Goal: Information Seeking & Learning: Learn about a topic

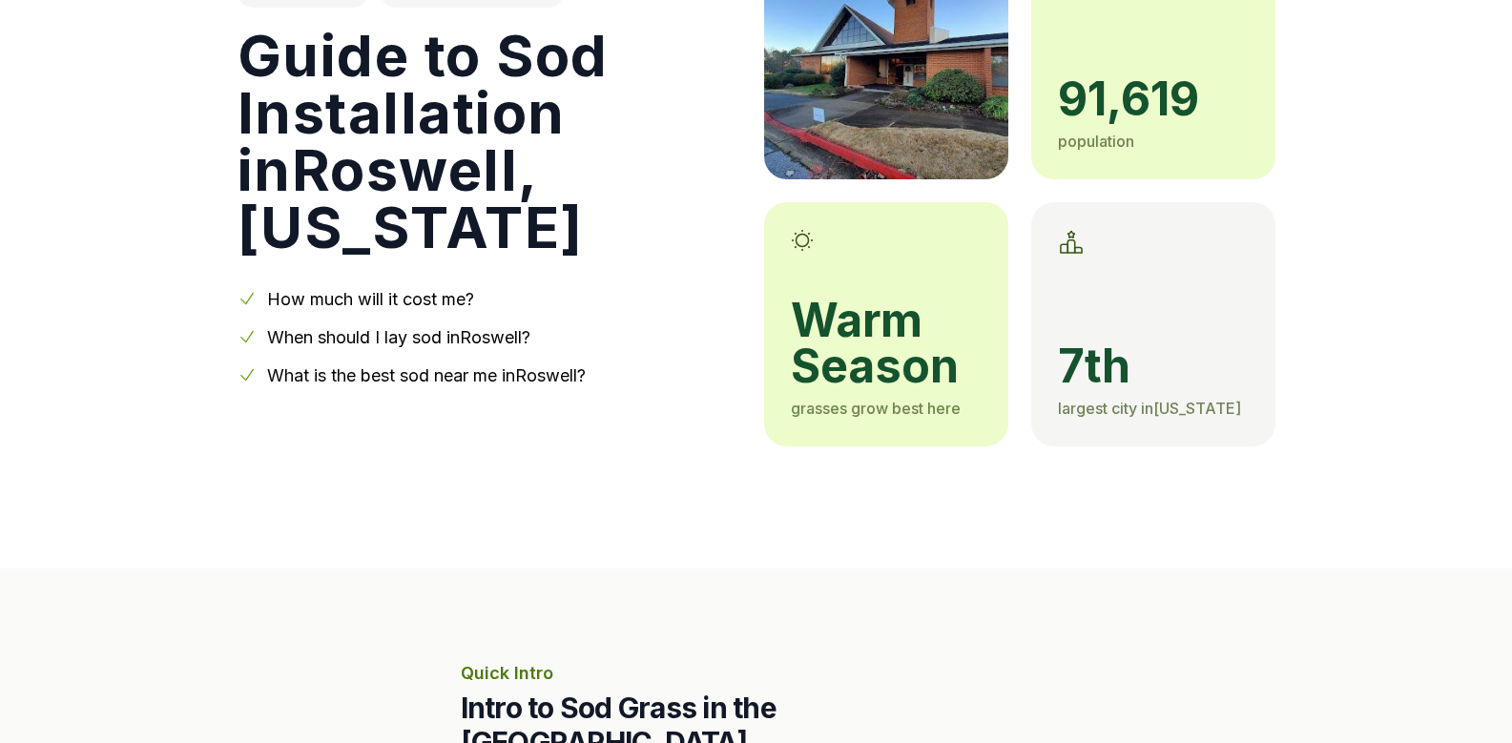
scroll to position [286, 0]
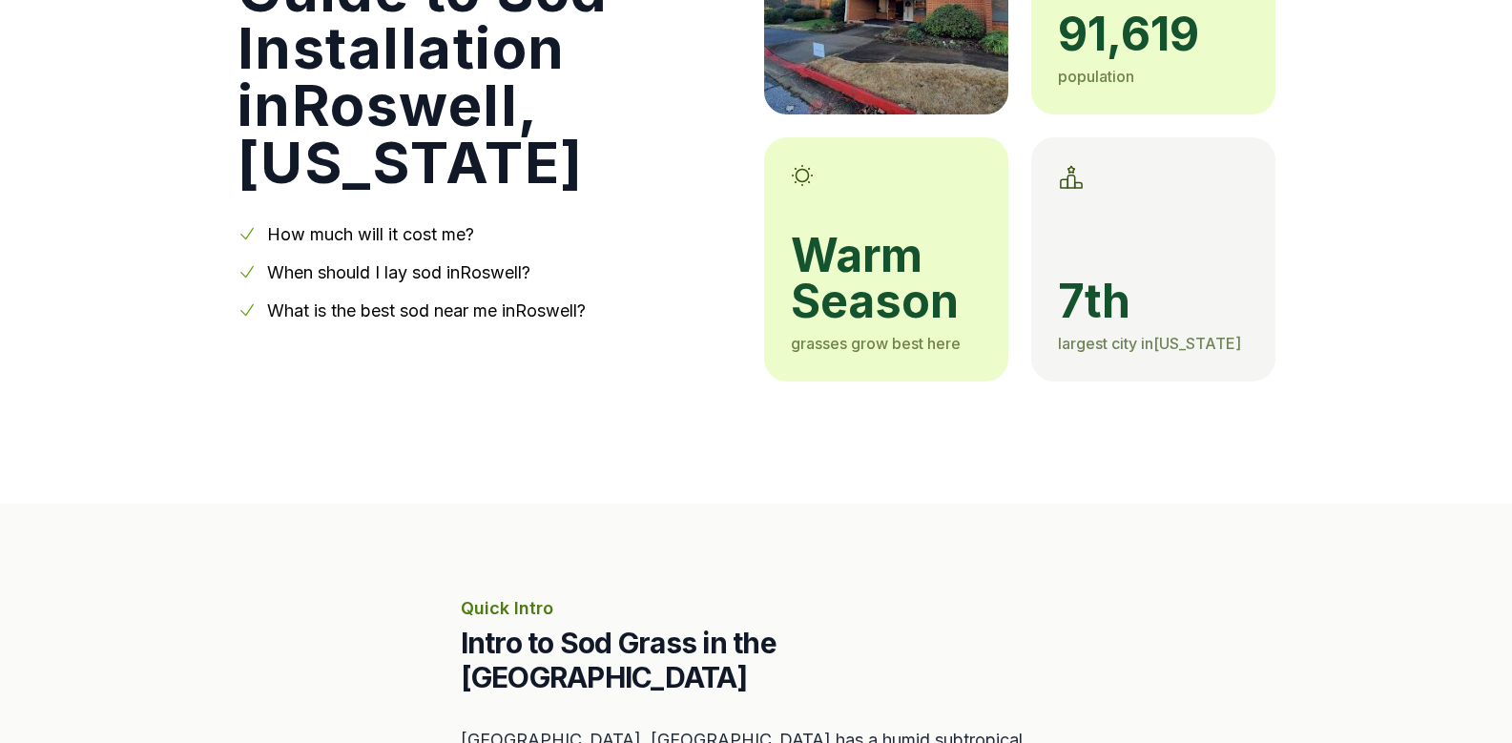
click at [422, 224] on link "How much will it cost me?" at bounding box center [370, 234] width 207 height 20
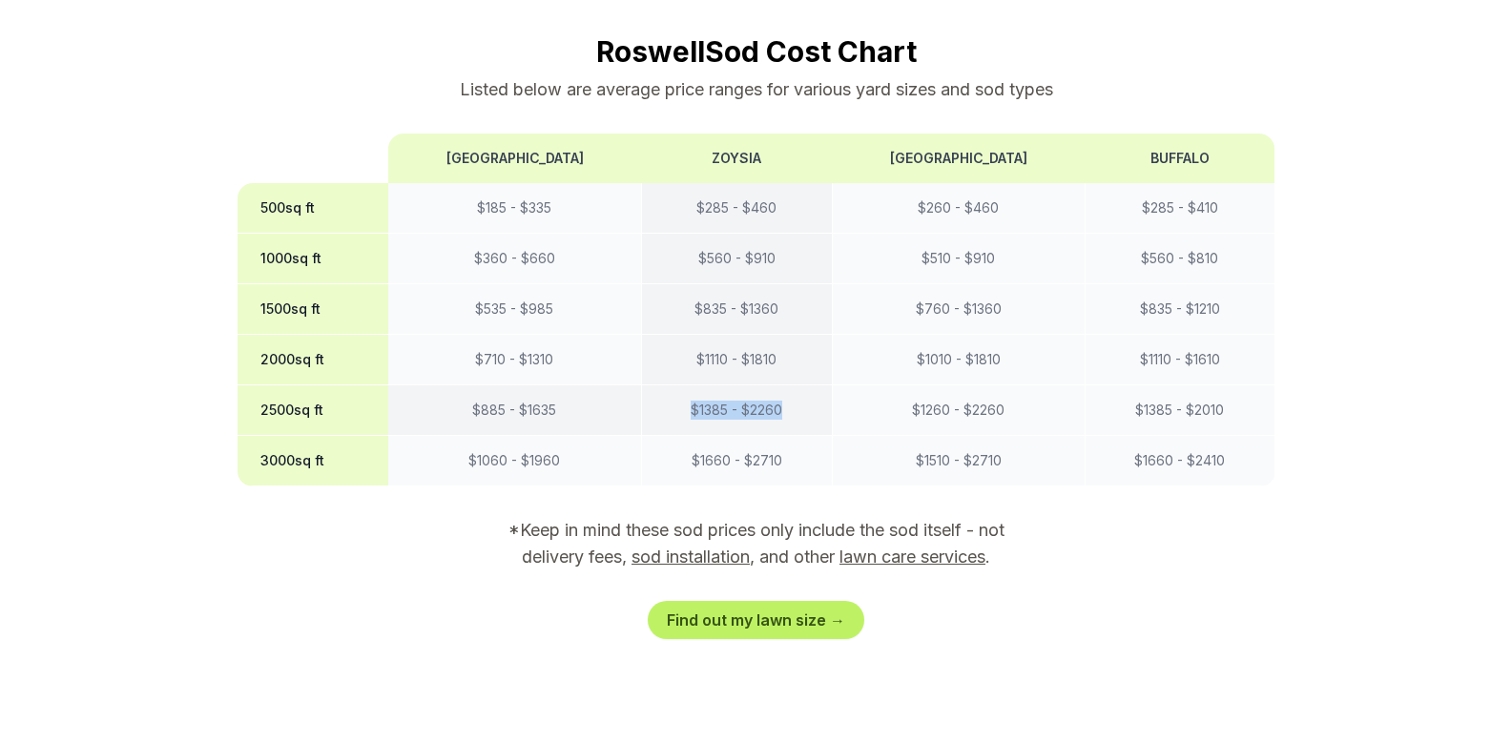
drag, startPoint x: 779, startPoint y: 375, endPoint x: 669, endPoint y: 375, distance: 110.6
click at [669, 385] on td "$ 1385 - $ 2260" at bounding box center [736, 410] width 191 height 51
click at [701, 546] on link "sod installation" at bounding box center [690, 556] width 118 height 20
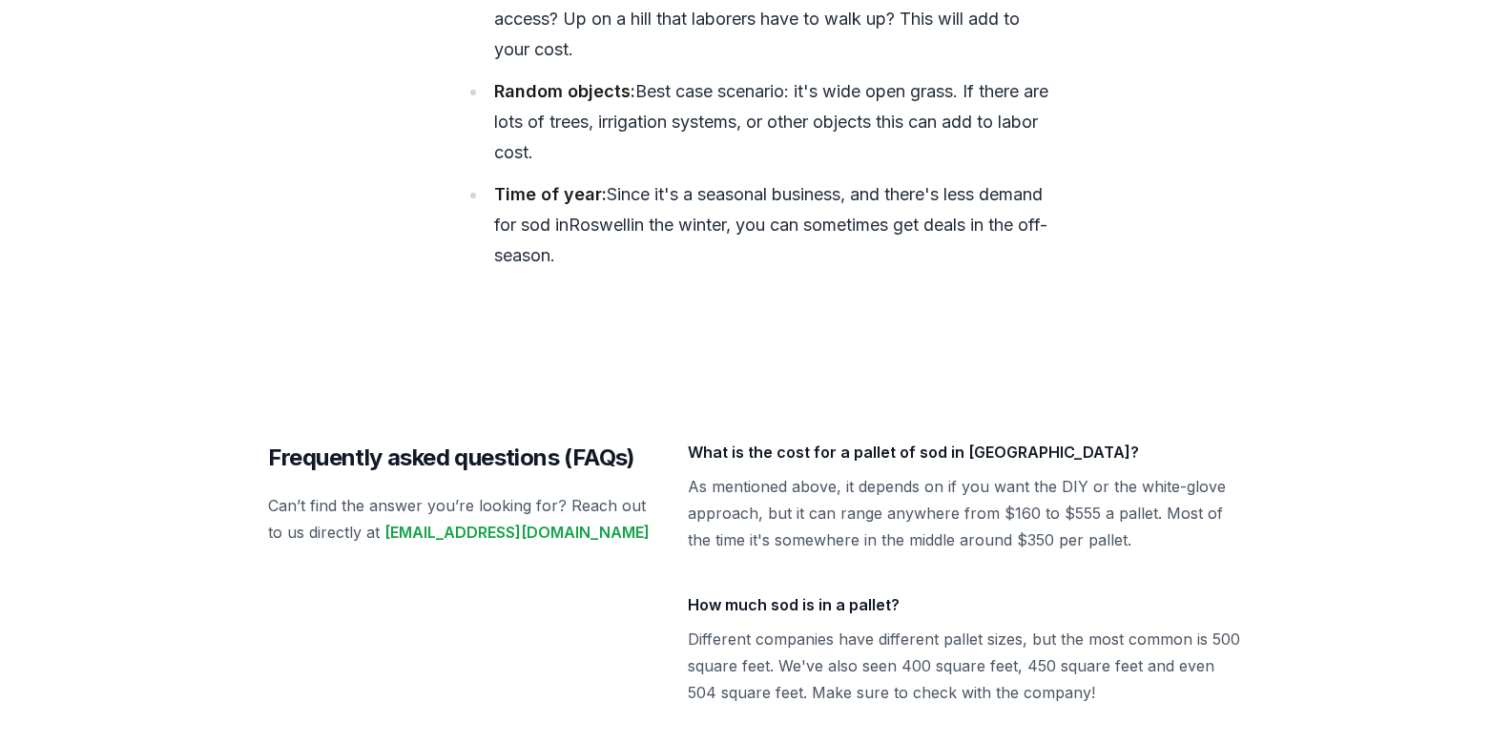
scroll to position [8398, 0]
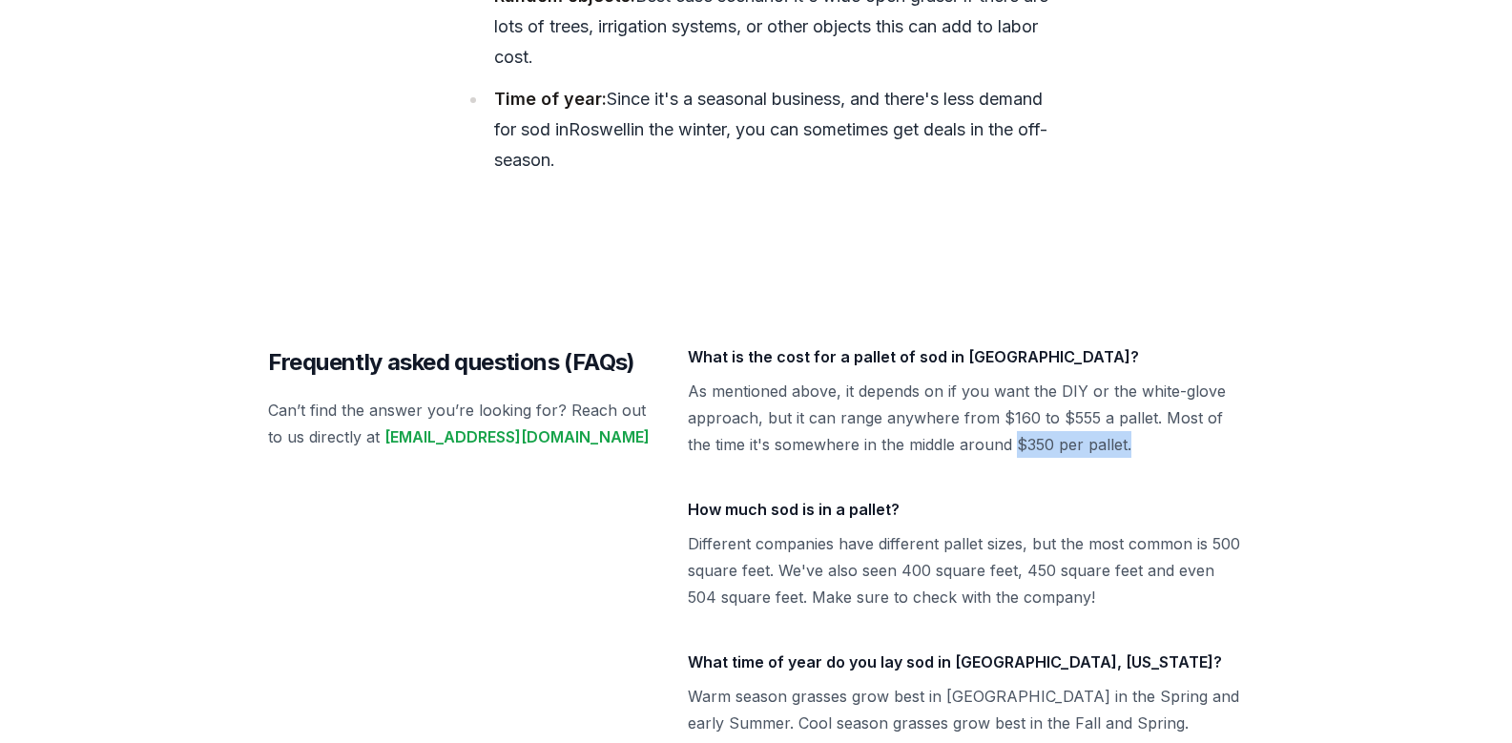
drag, startPoint x: 993, startPoint y: 307, endPoint x: 1101, endPoint y: 310, distance: 107.8
click at [1101, 378] on p "As mentioned above, it depends on if you want the DIY or the white-glove approa…" at bounding box center [966, 418] width 557 height 80
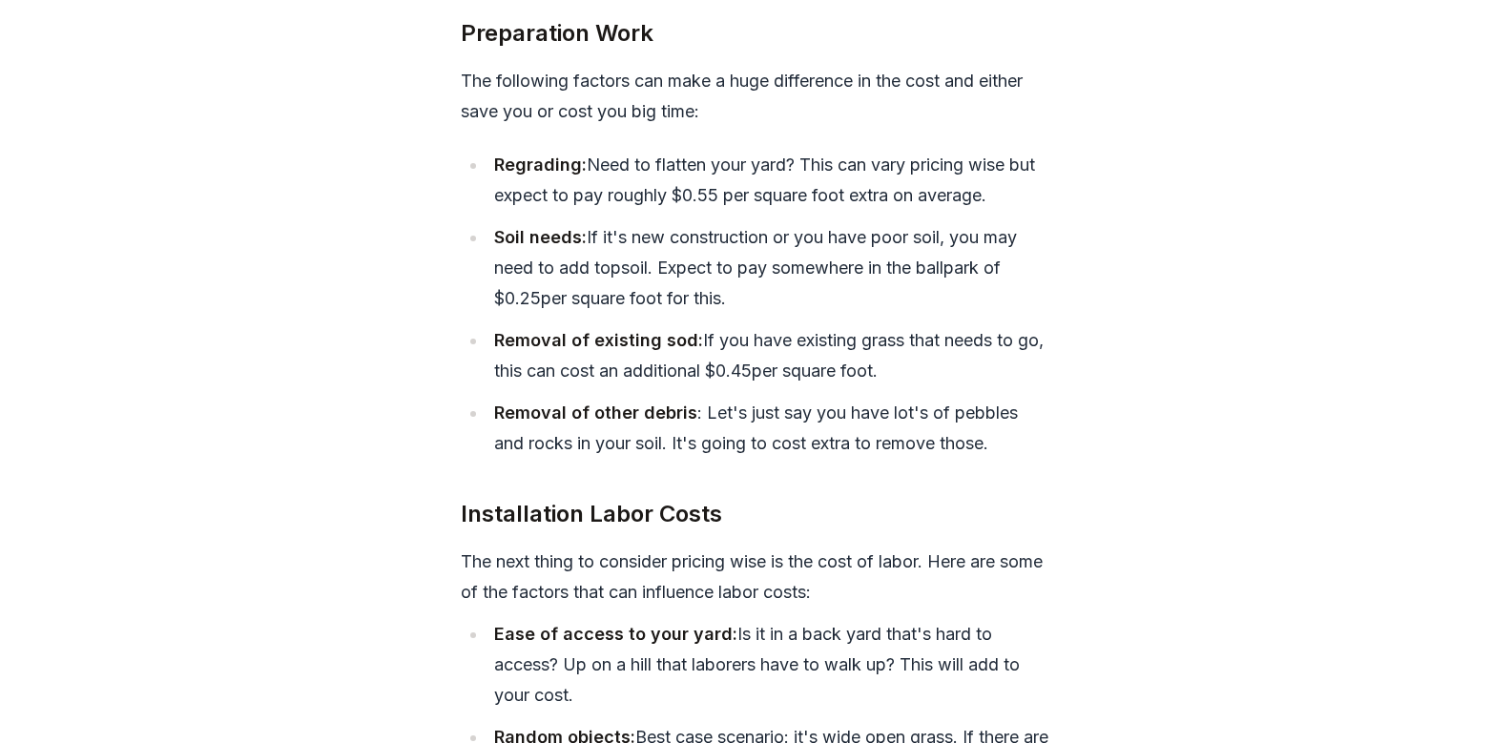
scroll to position [7445, 0]
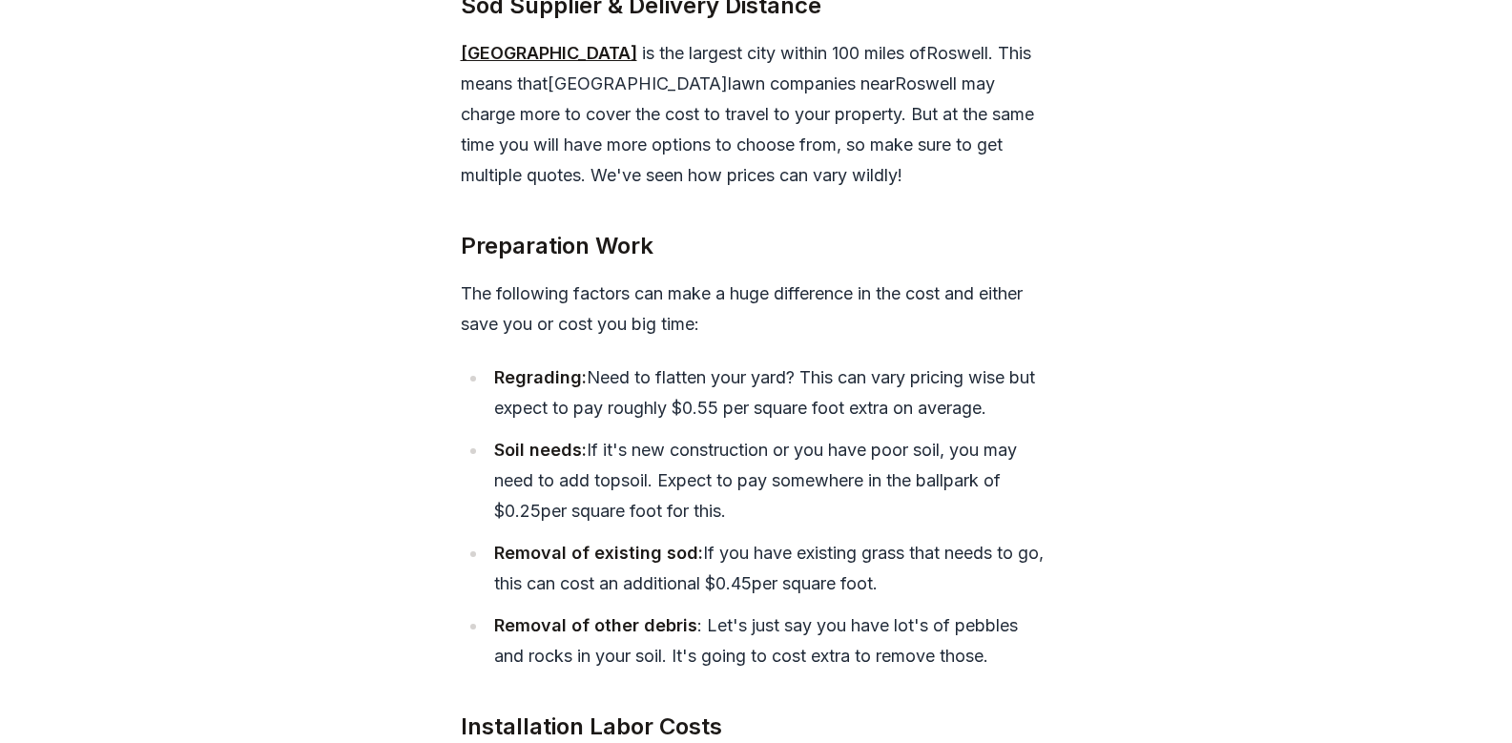
drag, startPoint x: 715, startPoint y: 446, endPoint x: 906, endPoint y: 443, distance: 190.8
click at [906, 538] on li "Removal of existing sod: If you have existing grass that needs to go, this can …" at bounding box center [769, 568] width 565 height 61
click at [751, 538] on li "Removal of existing sod: If you have existing grass that needs to go, this can …" at bounding box center [769, 568] width 565 height 61
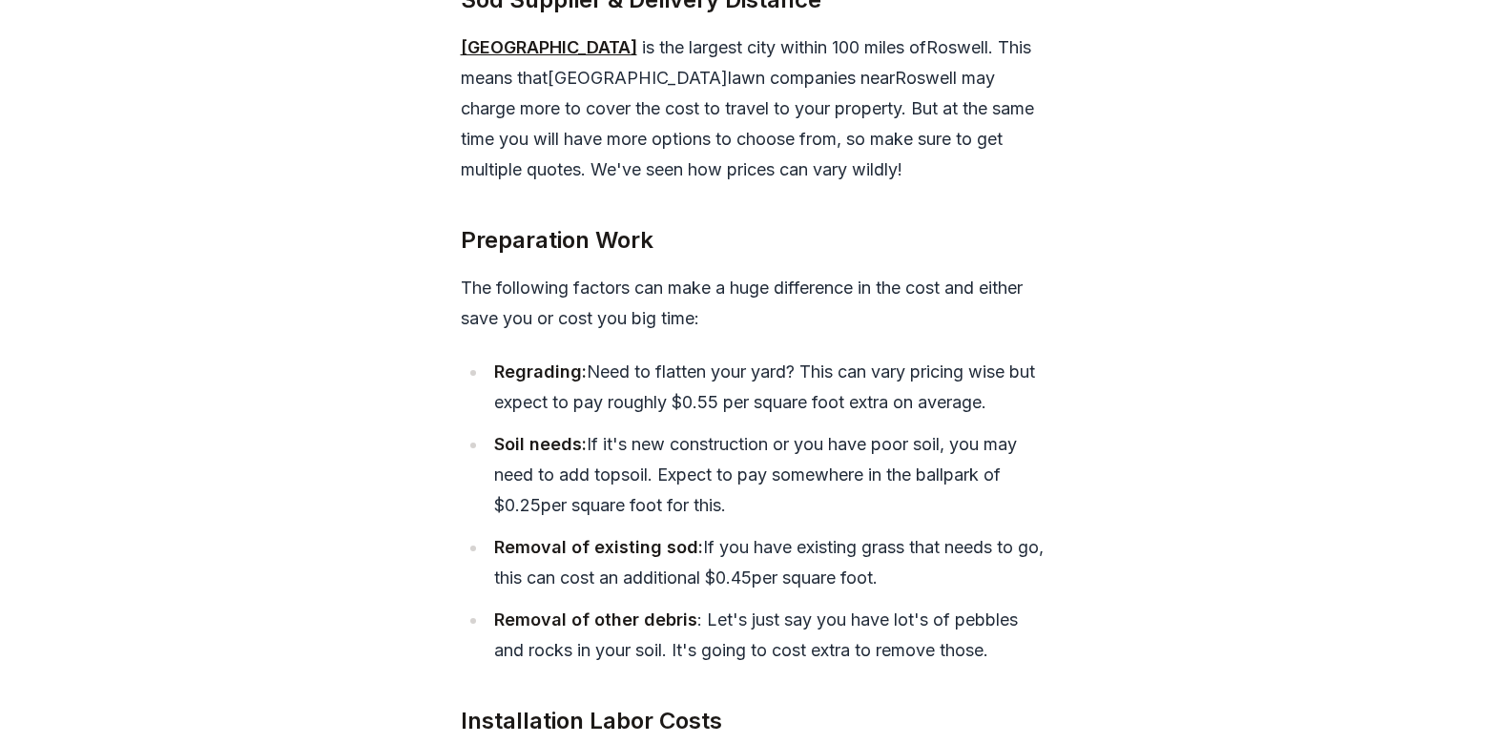
scroll to position [7158, 0]
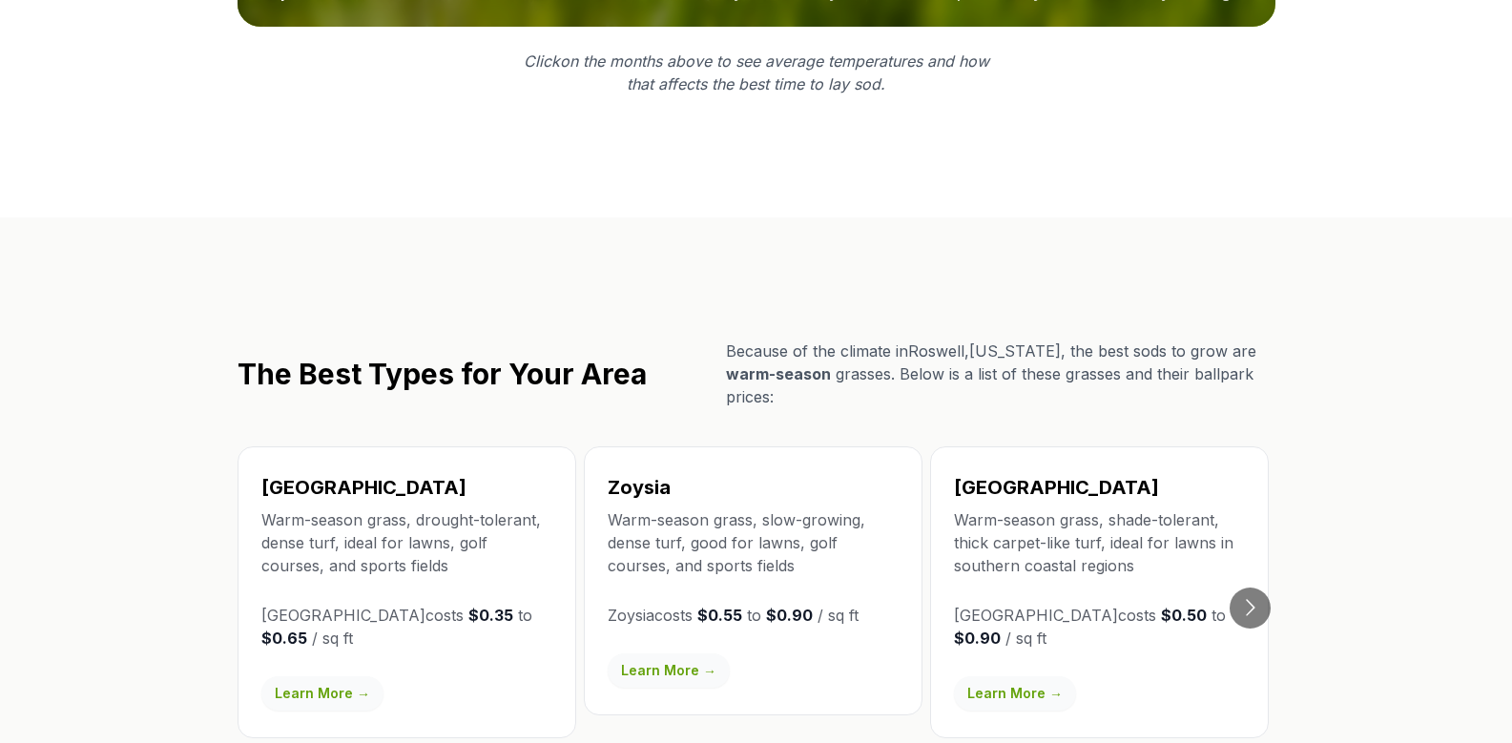
scroll to position [3056, 0]
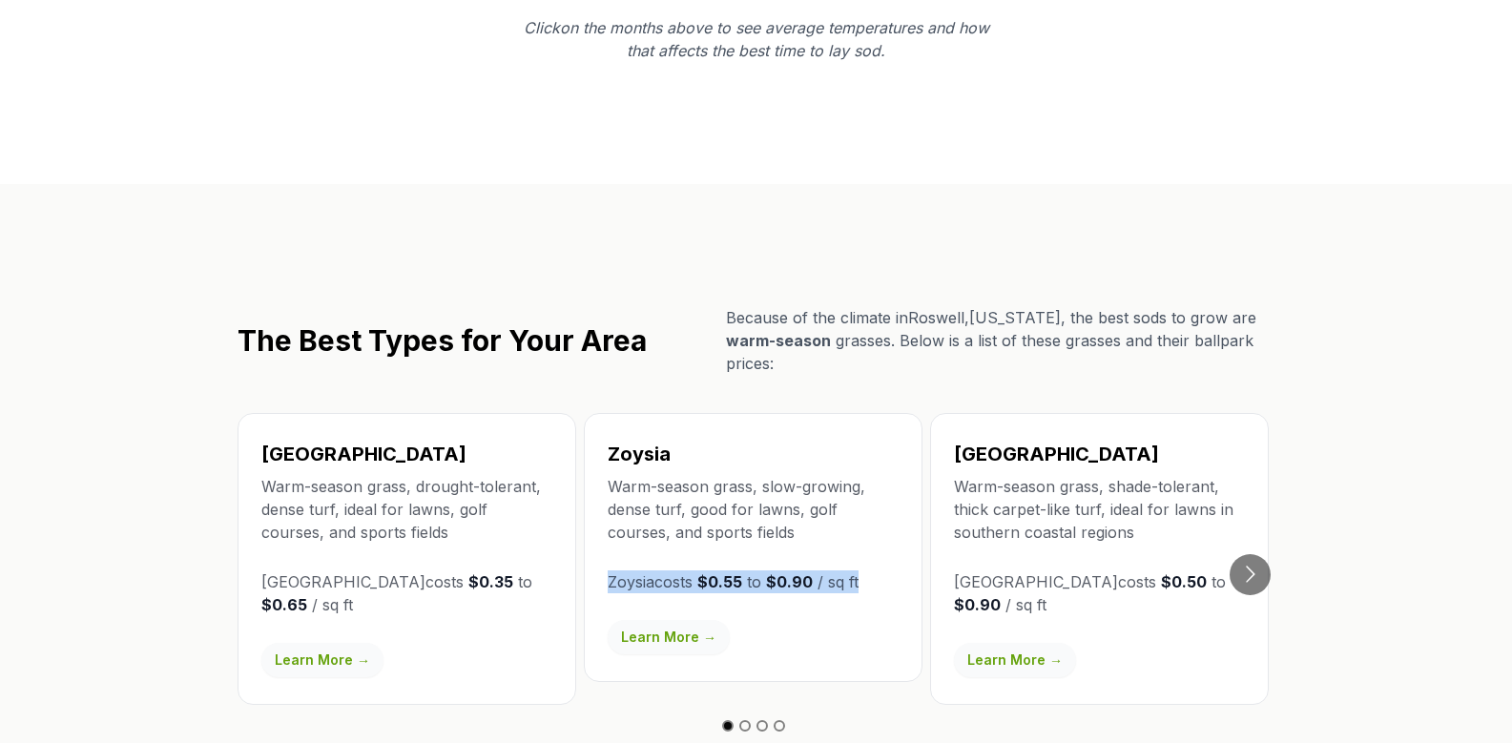
drag, startPoint x: 608, startPoint y: 516, endPoint x: 902, endPoint y: 490, distance: 294.9
click at [902, 490] on div "Zoysia Warm-season grass, slow-growing, dense turf, good for lawns, golf course…" at bounding box center [753, 547] width 339 height 269
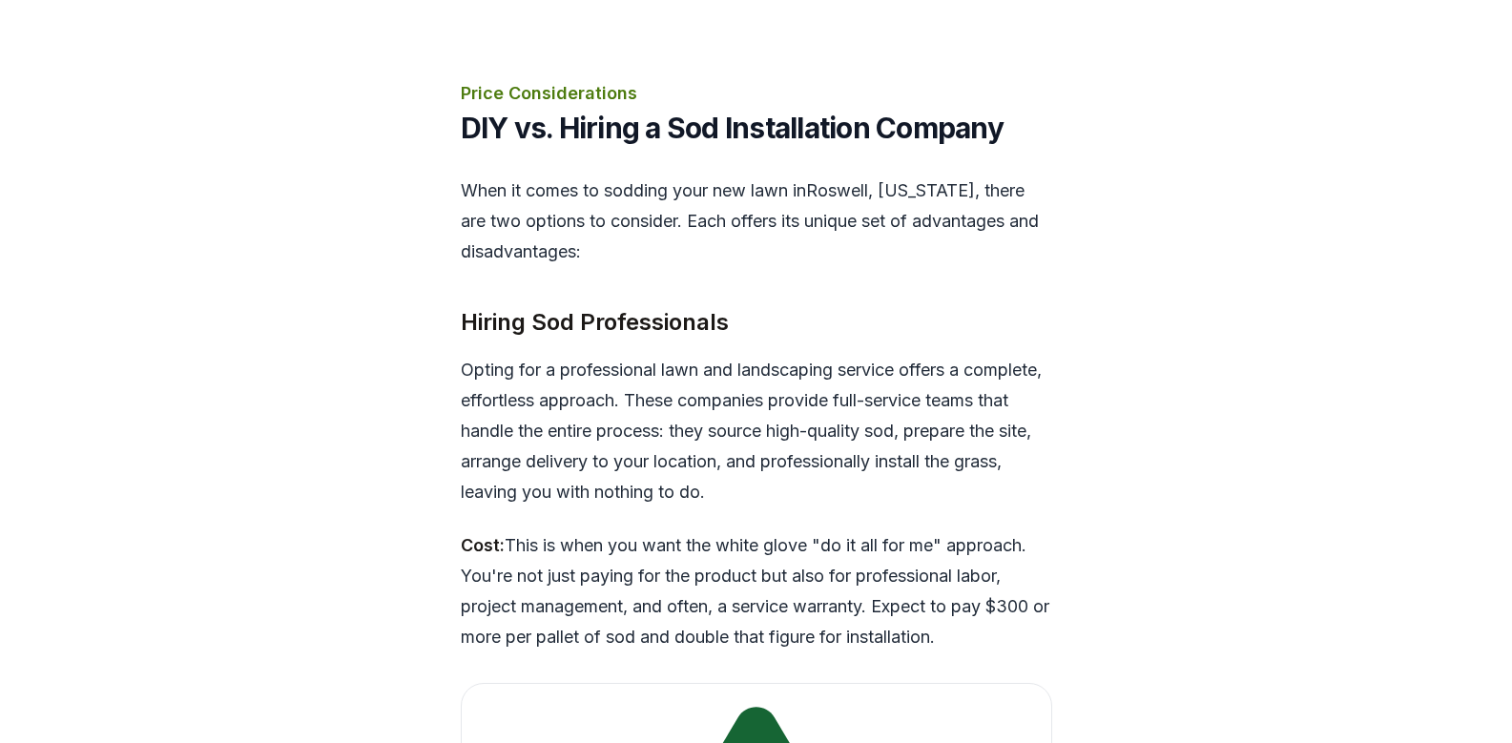
scroll to position [4295, 0]
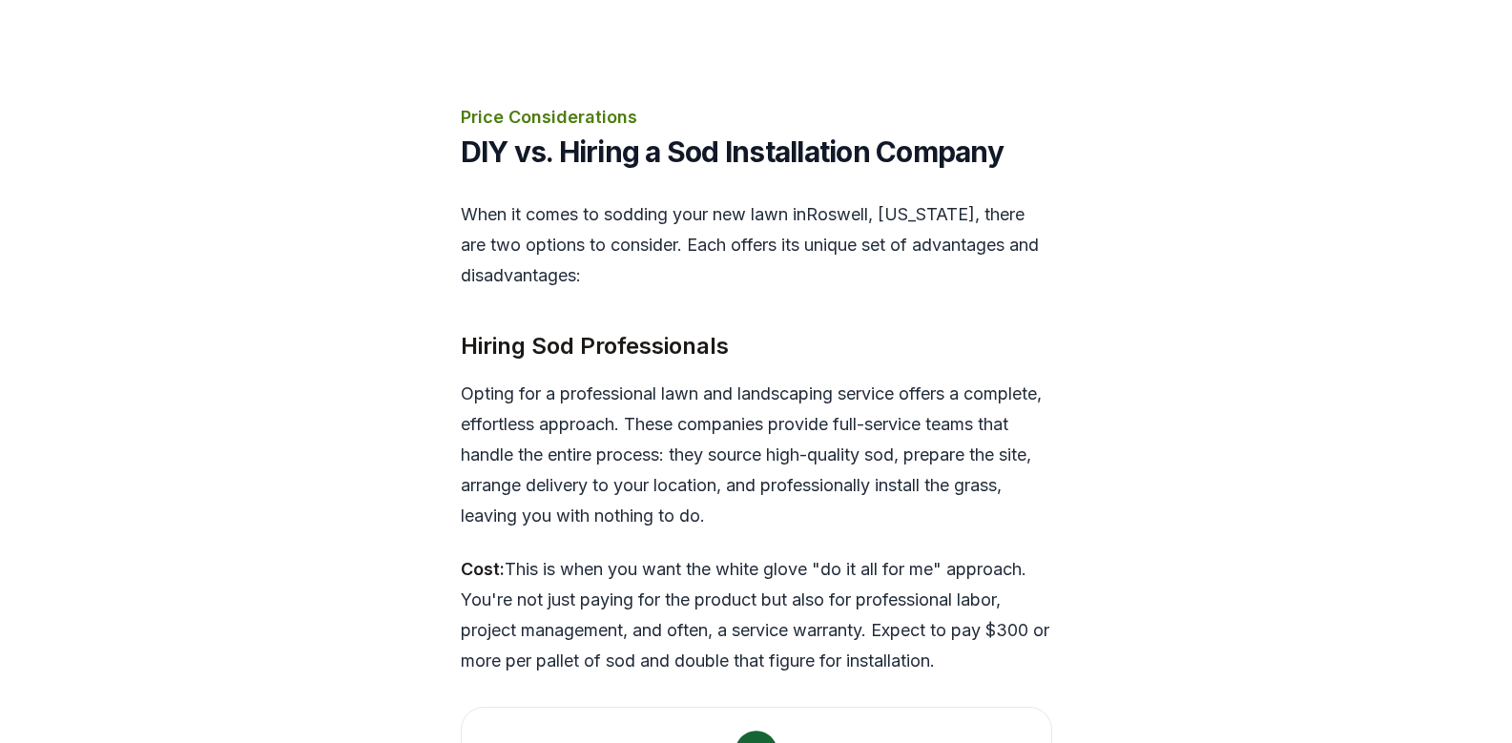
drag, startPoint x: 463, startPoint y: 495, endPoint x: 1040, endPoint y: 581, distance: 584.3
click at [1040, 581] on p "Cost: This is when you want the white glove "do it all for me" approach. You're…" at bounding box center [756, 615] width 591 height 122
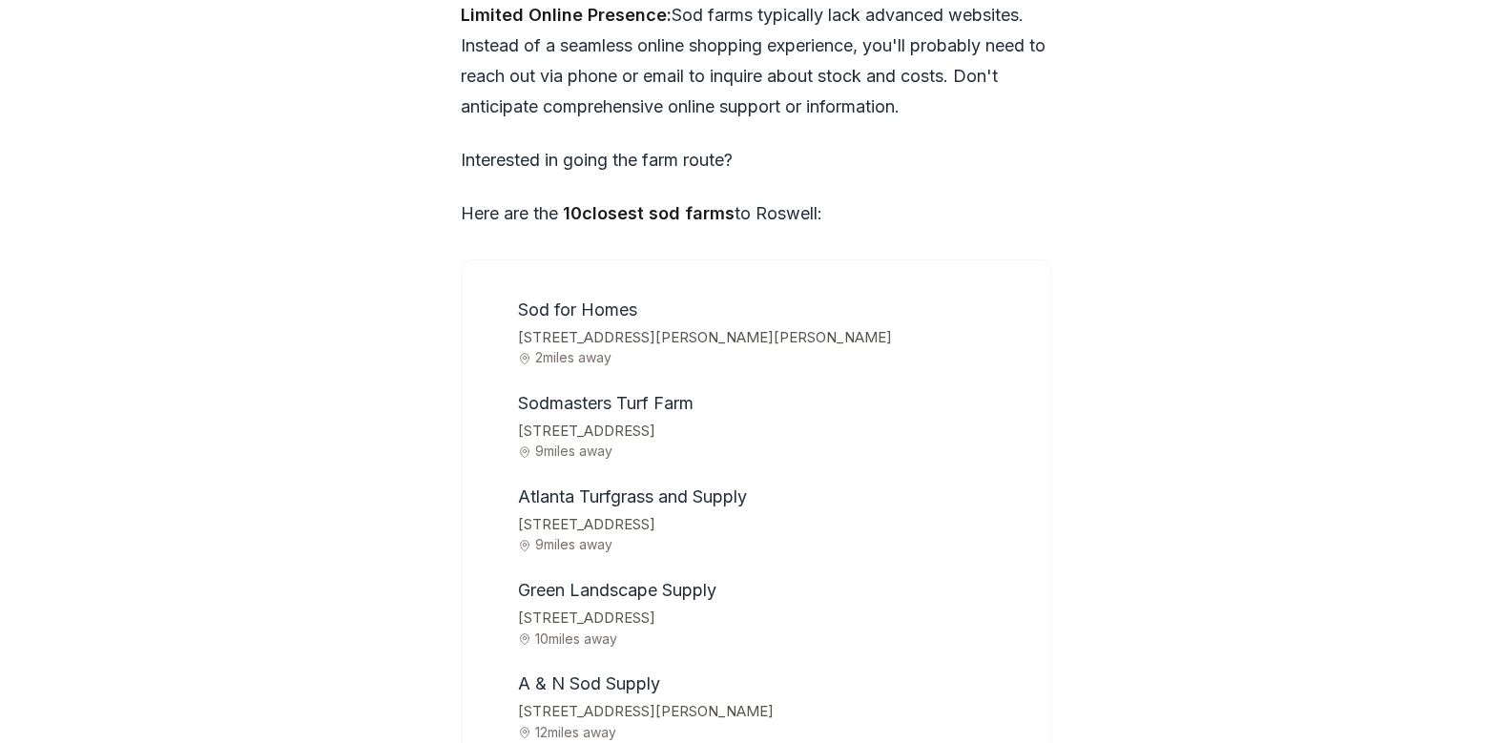
scroll to position [6012, 0]
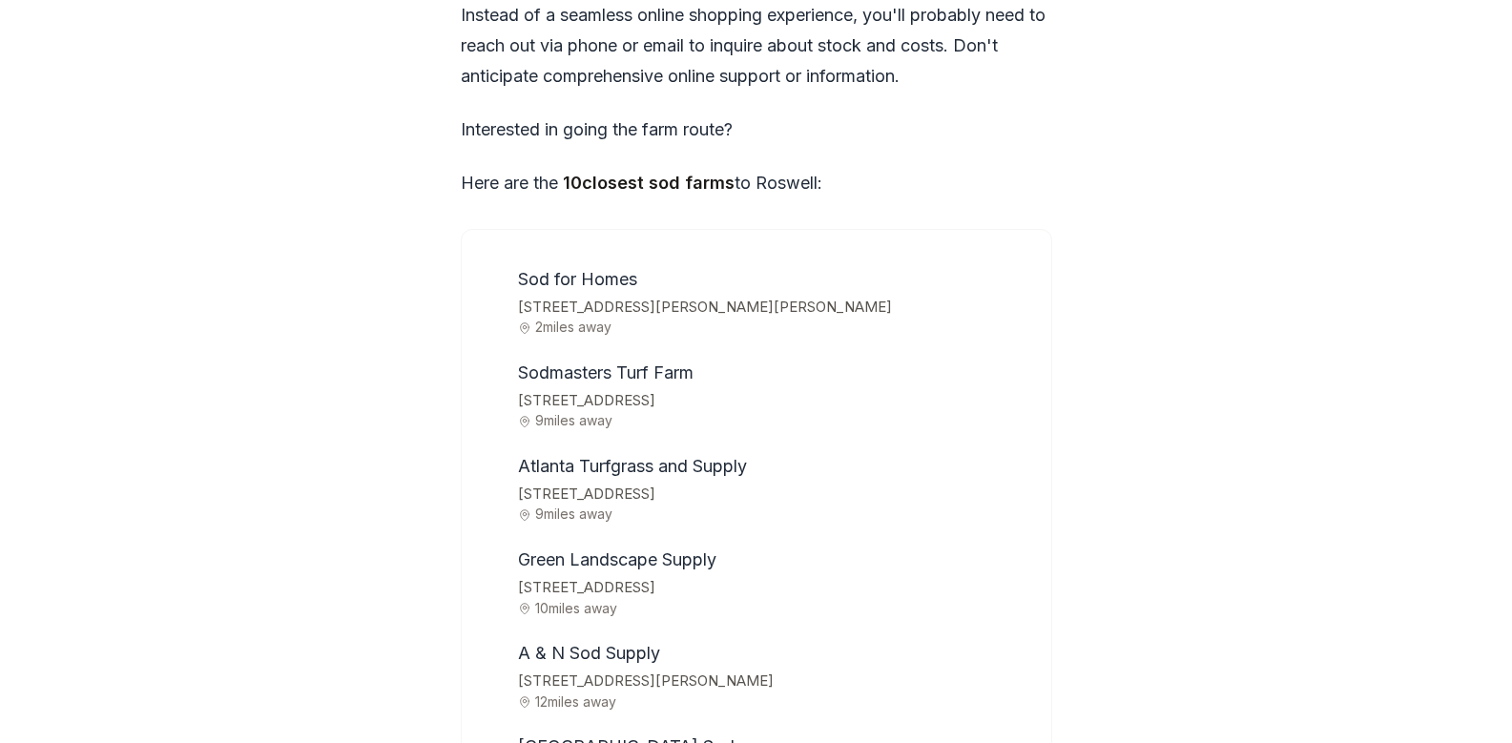
drag, startPoint x: 519, startPoint y: 385, endPoint x: 912, endPoint y: 384, distance: 392.9
click at [912, 482] on span "[STREET_ADDRESS]" at bounding box center [772, 495] width 509 height 26
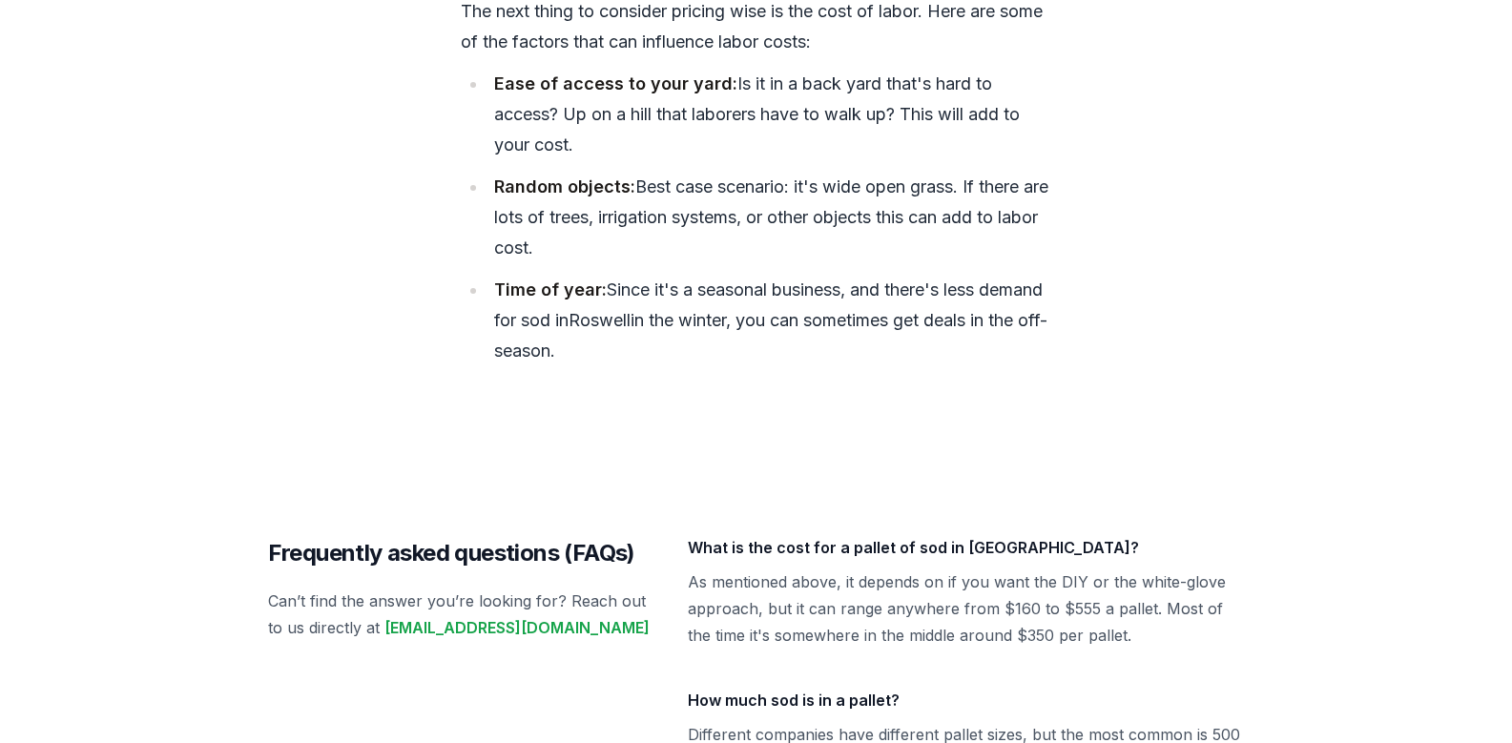
scroll to position [8206, 0]
